Goal: Check status: Check status

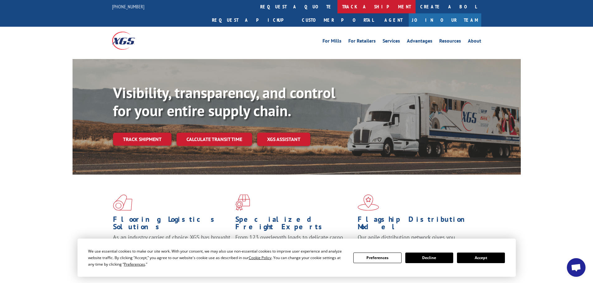
click at [337, 8] on link "track a shipment" at bounding box center [376, 6] width 78 height 13
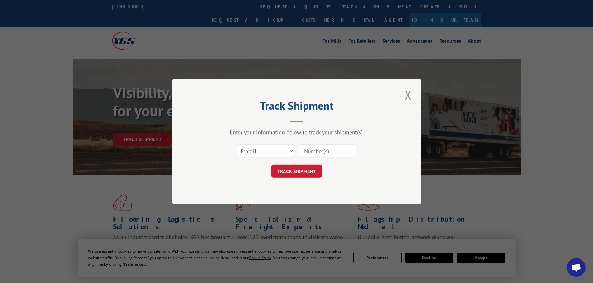
click at [310, 149] on input at bounding box center [327, 151] width 57 height 13
type input "17505802"
click at [315, 173] on button "TRACK SHIPMENT" at bounding box center [296, 171] width 51 height 13
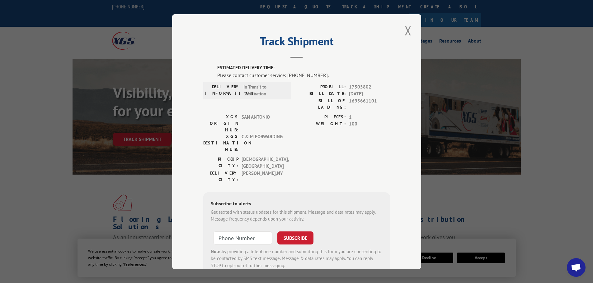
click at [357, 88] on span "17505802" at bounding box center [369, 86] width 41 height 7
click at [309, 76] on div "Please contact customer service: [PHONE_NUMBER]." at bounding box center [303, 74] width 173 height 7
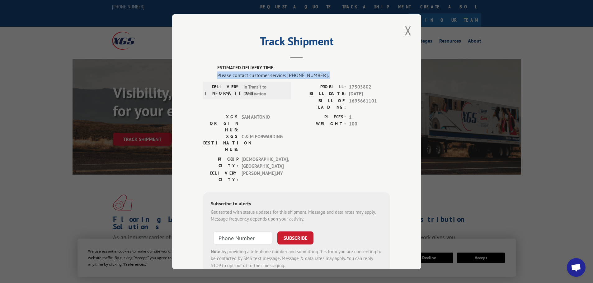
click at [309, 76] on div "Please contact customer service: [PHONE_NUMBER]." at bounding box center [303, 74] width 173 height 7
click at [321, 77] on div "Please contact customer service: [PHONE_NUMBER]." at bounding box center [303, 74] width 173 height 7
drag, startPoint x: 321, startPoint y: 75, endPoint x: 283, endPoint y: 77, distance: 37.4
click at [283, 77] on div "Please contact customer service: [PHONE_NUMBER]." at bounding box center [303, 74] width 173 height 7
click at [265, 75] on div "Please contact customer service: [PHONE_NUMBER]." at bounding box center [303, 74] width 173 height 7
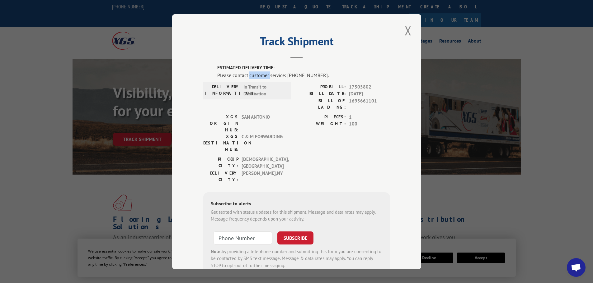
click at [265, 75] on div "Please contact customer service: [PHONE_NUMBER]." at bounding box center [303, 74] width 173 height 7
click at [291, 76] on div "Please contact customer service: [PHONE_NUMBER]." at bounding box center [303, 74] width 173 height 7
drag, startPoint x: 339, startPoint y: 76, endPoint x: 214, endPoint y: 78, distance: 125.4
click at [214, 78] on div "ESTIMATED DELIVERY TIME: Please contact customer service: [PHONE_NUMBER]. DELIV…" at bounding box center [296, 170] width 187 height 212
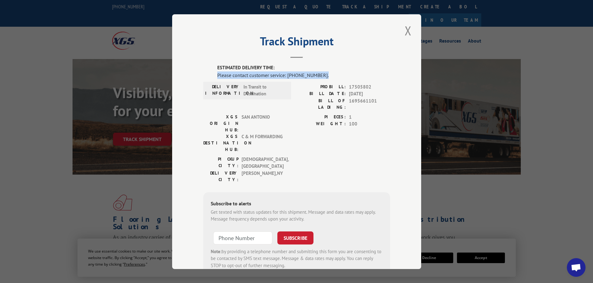
click at [277, 77] on div "Please contact customer service: [PHONE_NUMBER]." at bounding box center [303, 74] width 173 height 7
click at [312, 75] on div "Please contact customer service: [PHONE_NUMBER]." at bounding box center [303, 74] width 173 height 7
click at [350, 86] on span "17505802" at bounding box center [369, 86] width 41 height 7
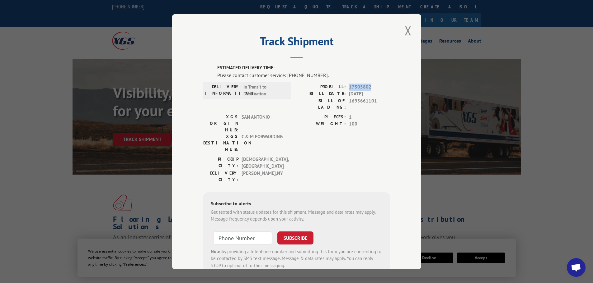
click at [350, 86] on span "17505802" at bounding box center [369, 86] width 41 height 7
click at [251, 76] on div "Please contact customer service: [PHONE_NUMBER]." at bounding box center [303, 74] width 173 height 7
click at [266, 75] on div "Please contact customer service: [PHONE_NUMBER]." at bounding box center [303, 74] width 173 height 7
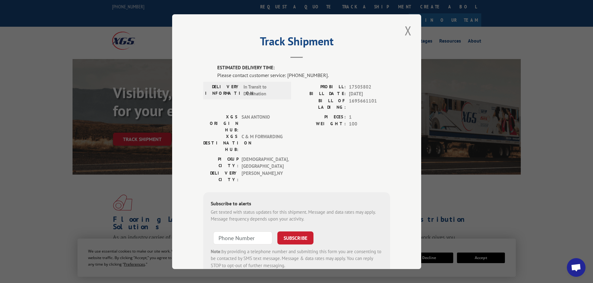
click at [278, 76] on div "Please contact customer service: [PHONE_NUMBER]." at bounding box center [303, 74] width 173 height 7
click at [409, 31] on button "Close modal" at bounding box center [408, 30] width 11 height 17
